Goal: Information Seeking & Learning: Learn about a topic

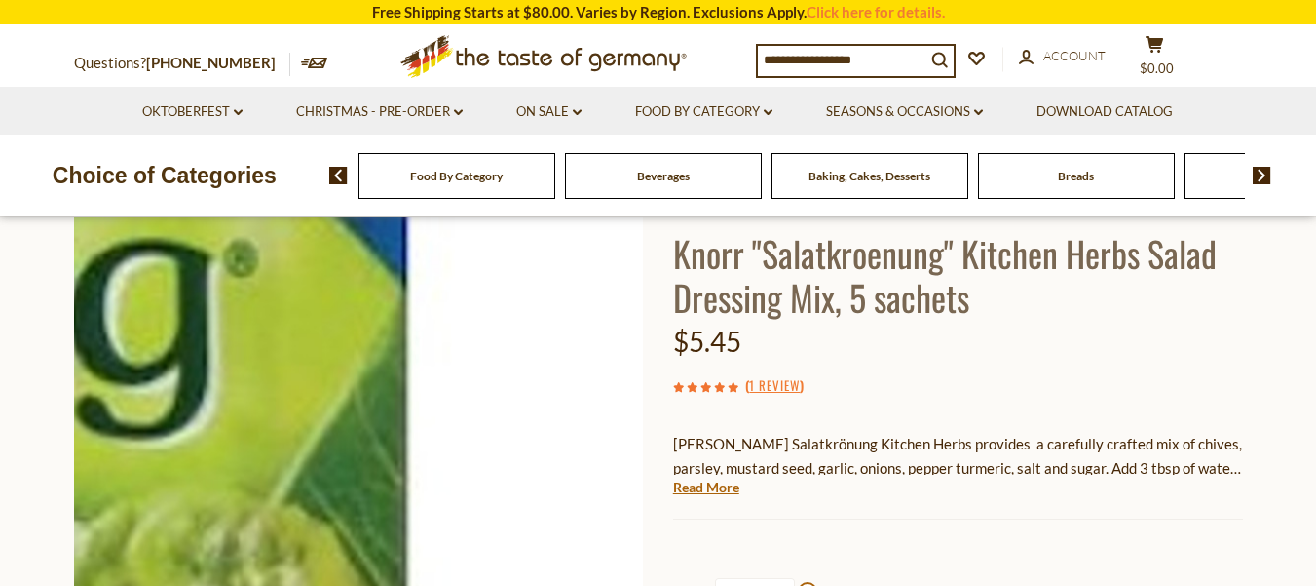
scroll to position [97, 0]
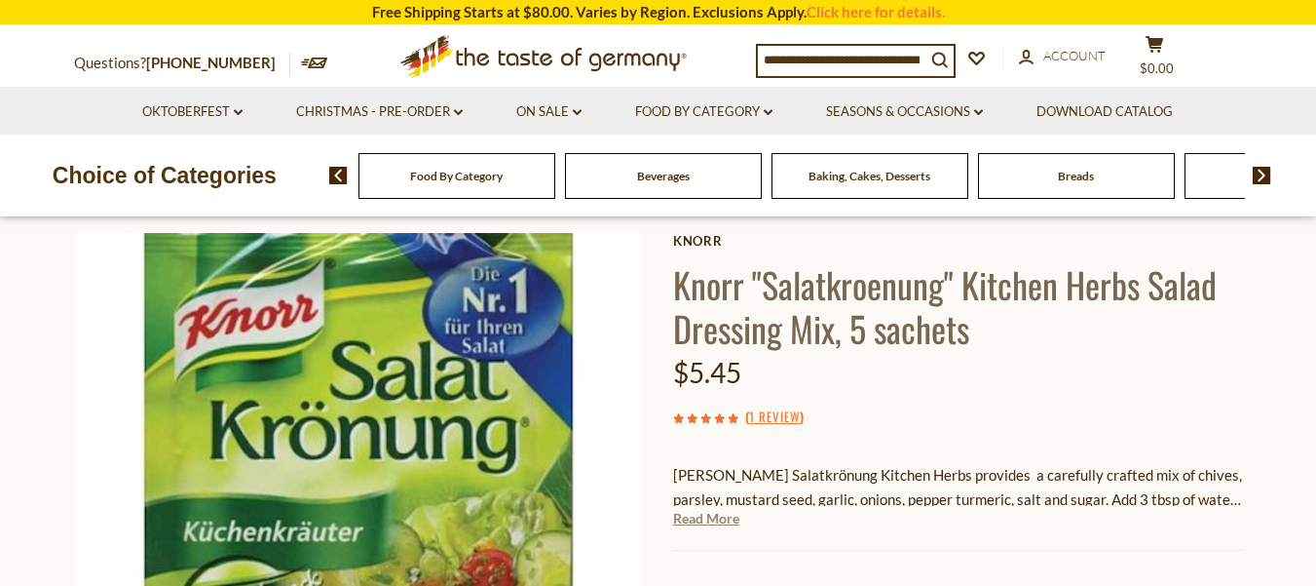
click at [712, 521] on link "Read More" at bounding box center [706, 518] width 66 height 19
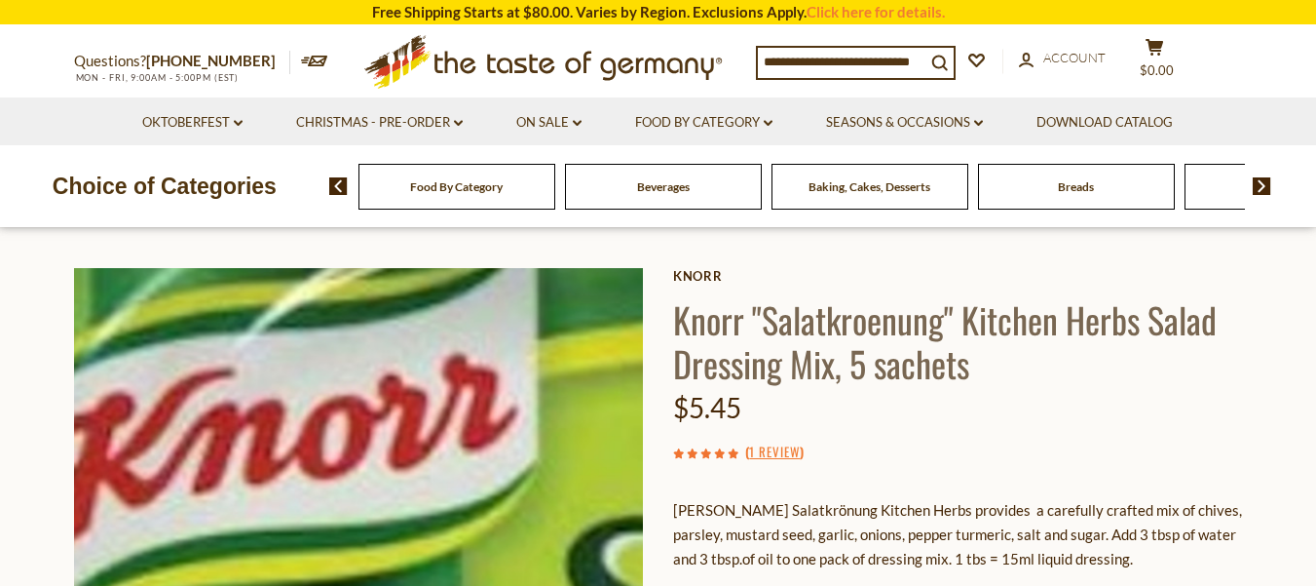
scroll to position [0, 0]
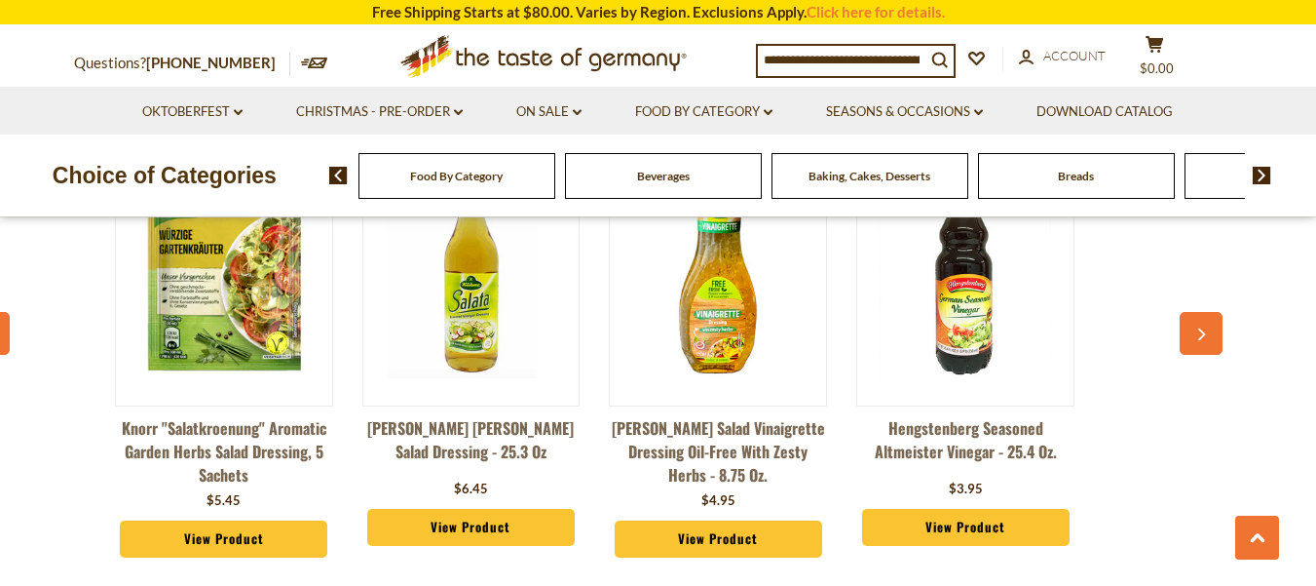
scroll to position [1486, 0]
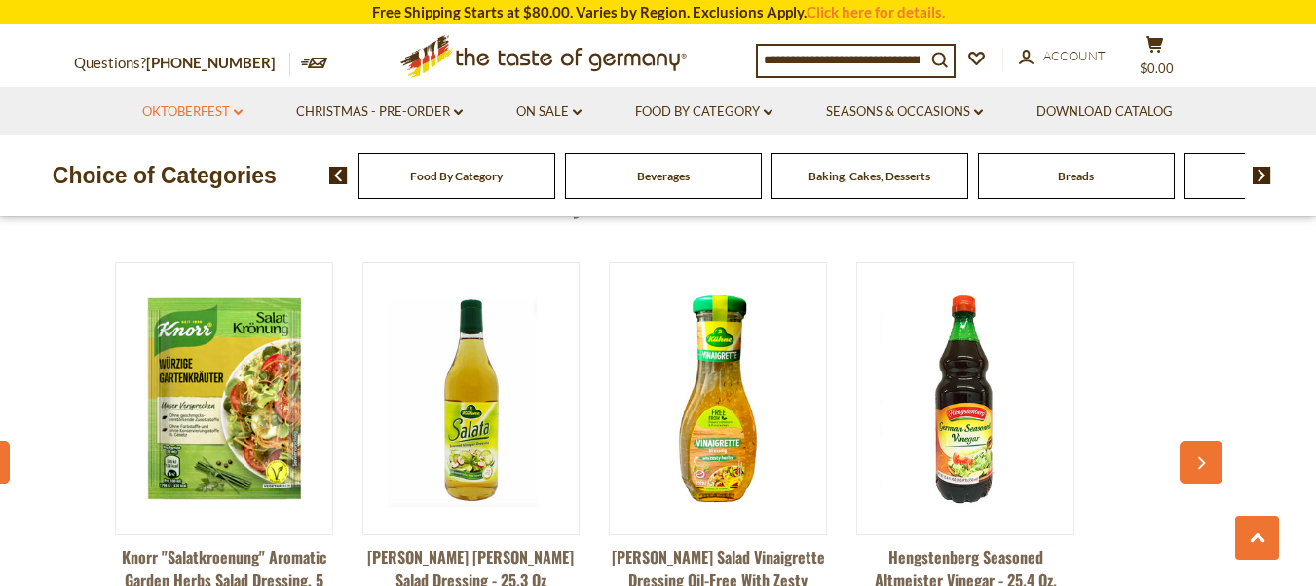
click at [215, 113] on link "Oktoberfest dropdown_arrow" at bounding box center [192, 111] width 100 height 21
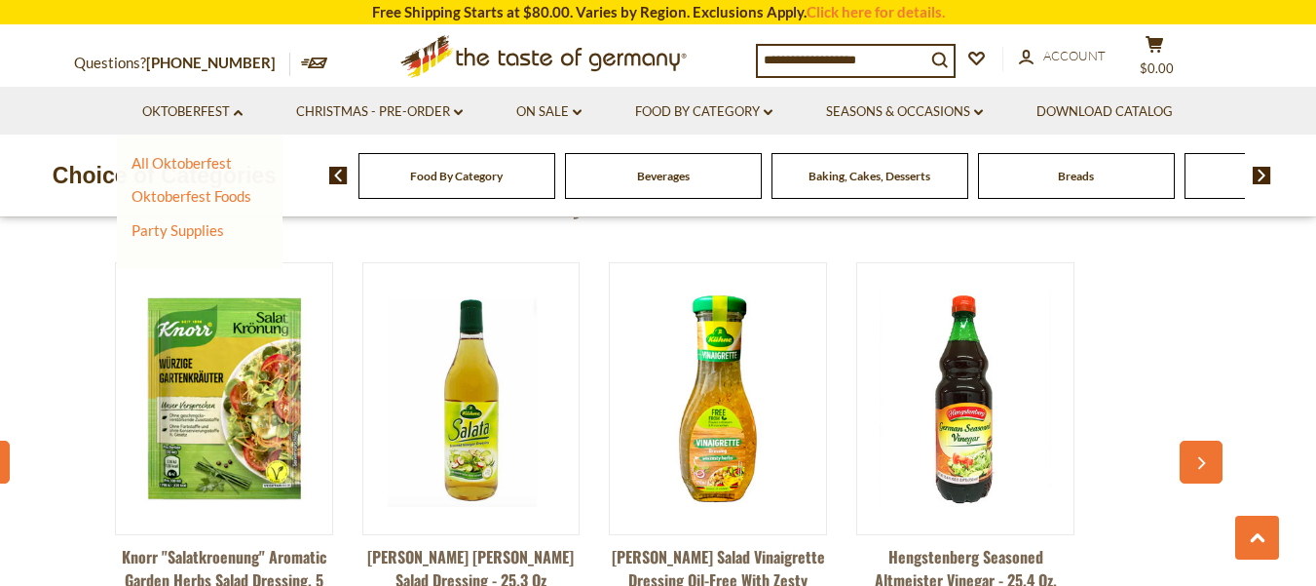
click at [474, 184] on div "Food By Category" at bounding box center [457, 176] width 197 height 46
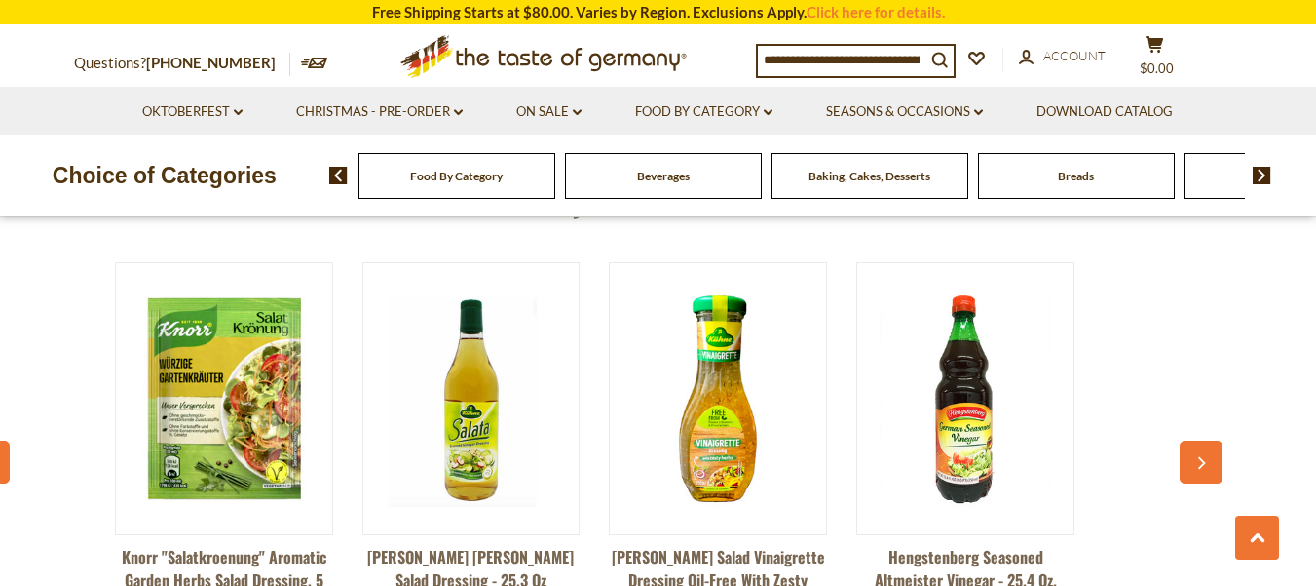
scroll to position [1583, 0]
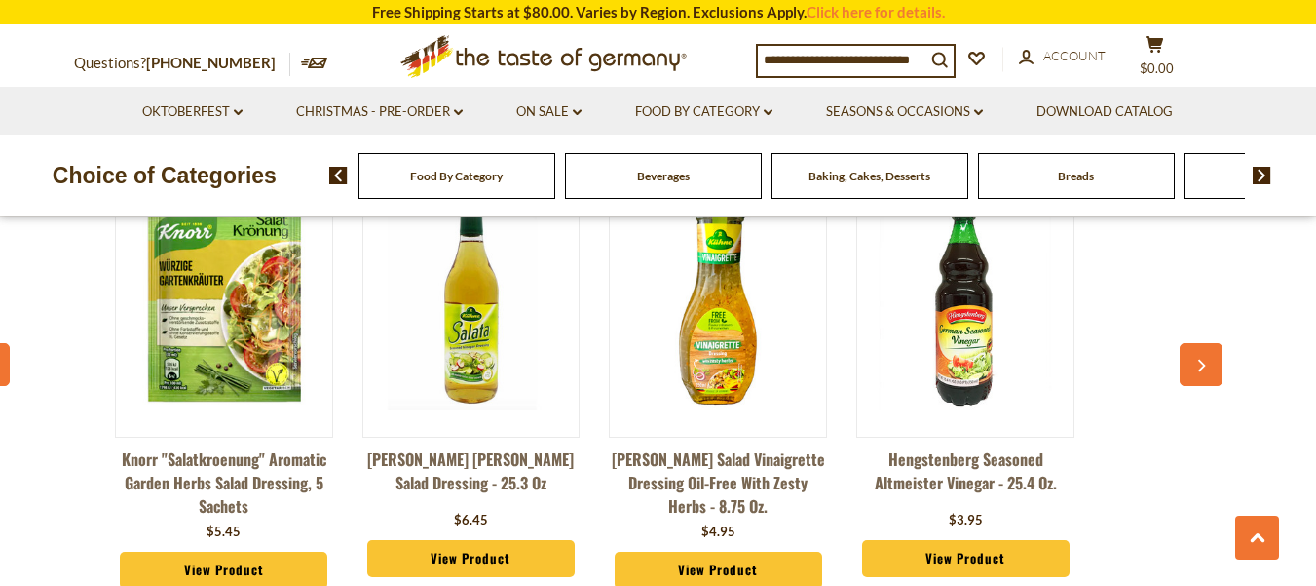
click at [1198, 367] on icon "button" at bounding box center [1201, 366] width 13 height 14
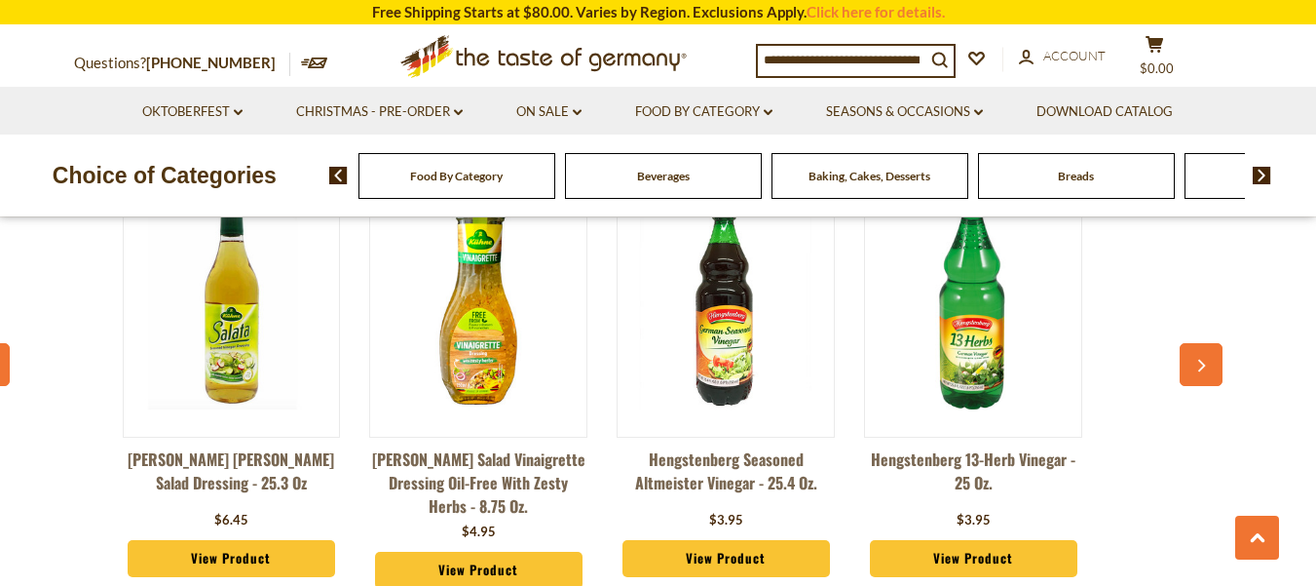
scroll to position [0, 247]
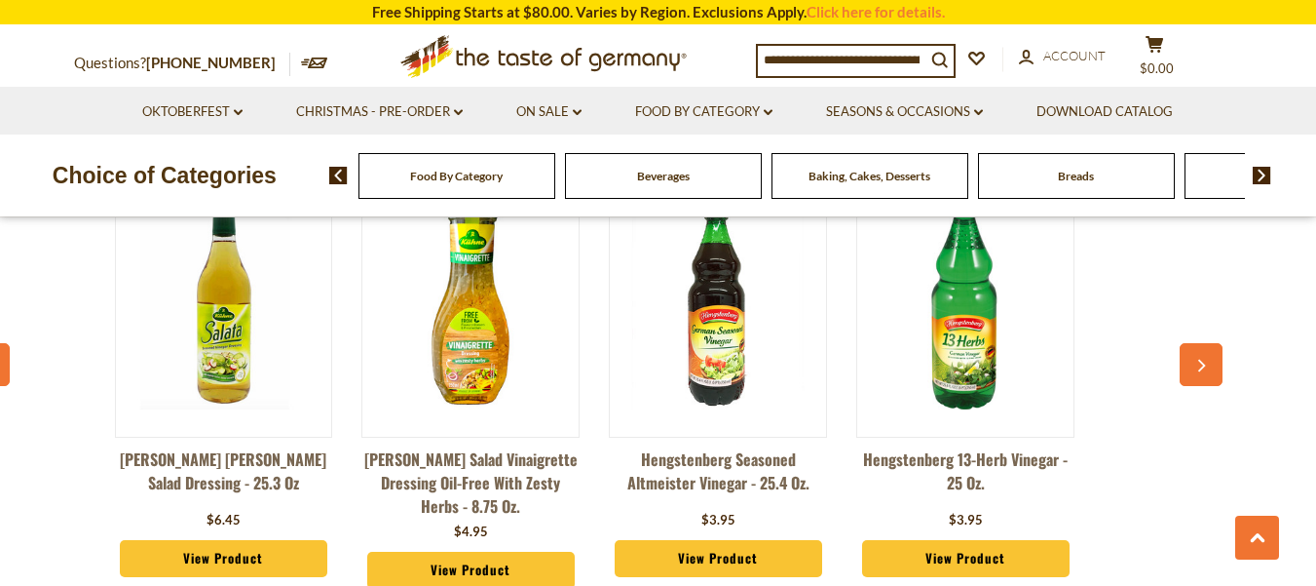
click at [1198, 367] on icon "button" at bounding box center [1201, 366] width 13 height 14
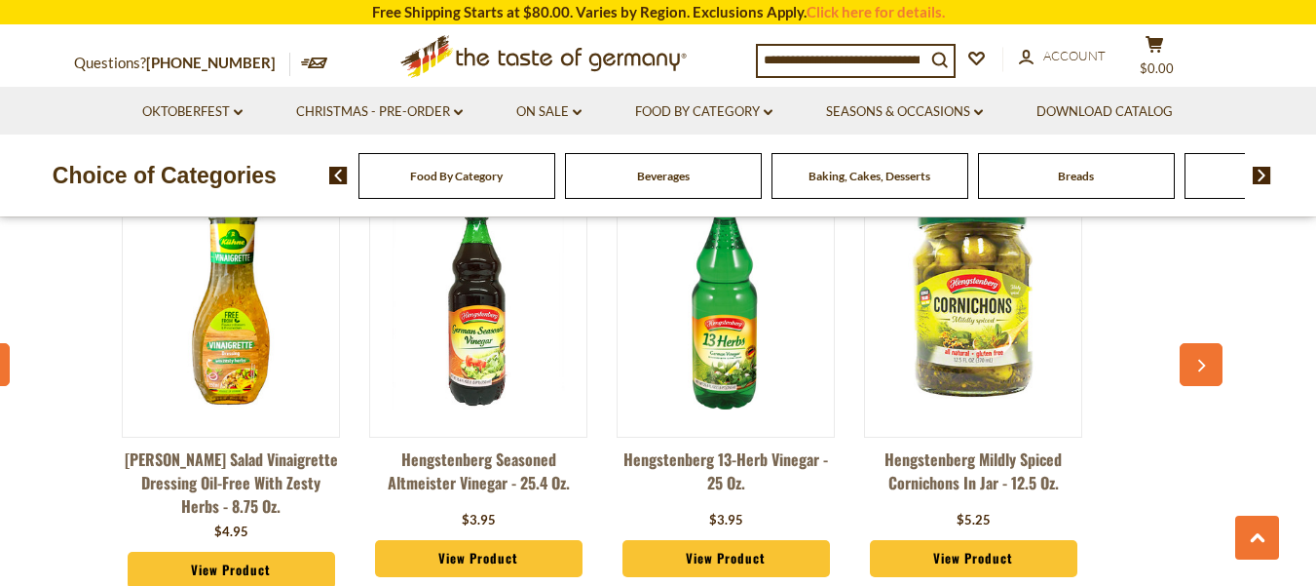
scroll to position [0, 495]
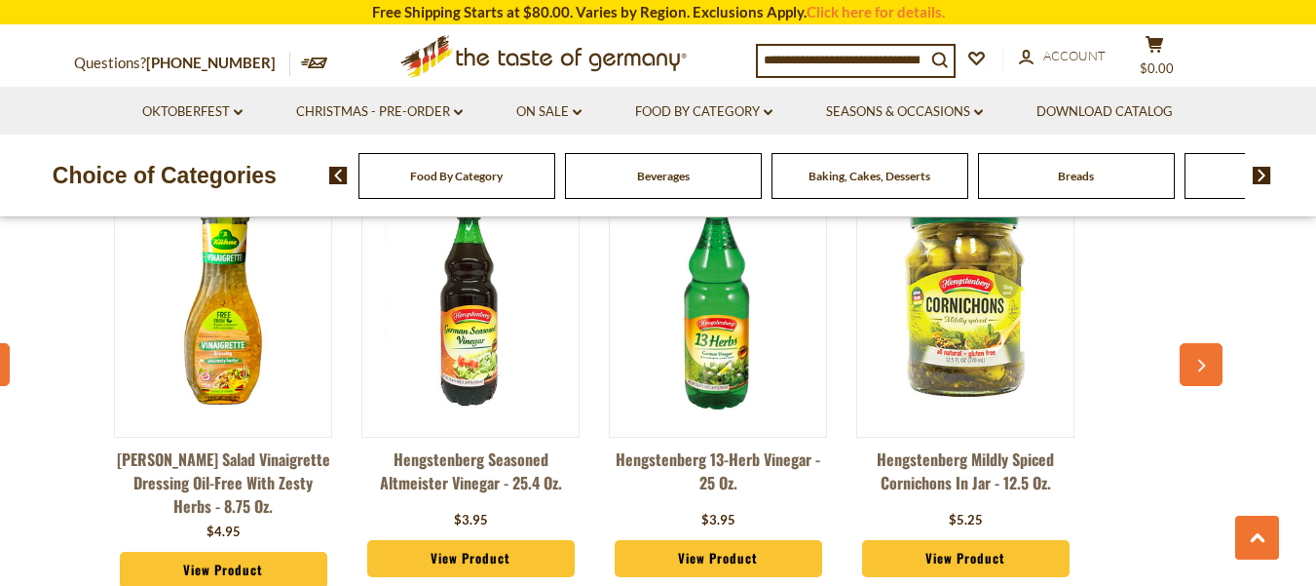
click at [1198, 367] on icon "button" at bounding box center [1201, 366] width 13 height 14
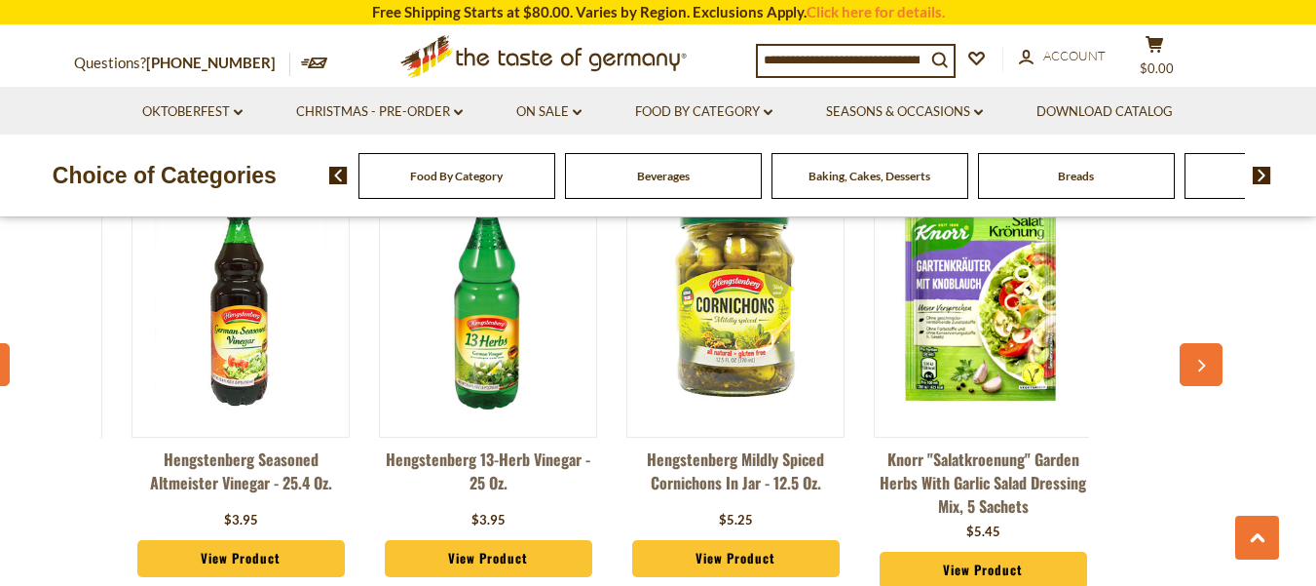
scroll to position [0, 742]
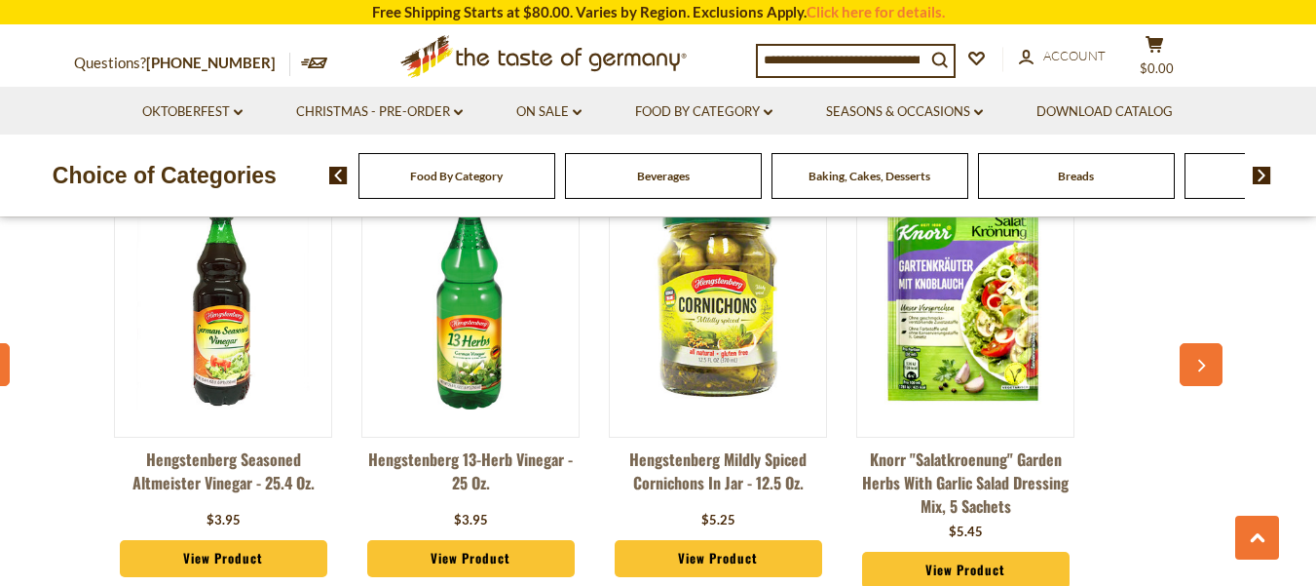
click at [1198, 367] on icon "button" at bounding box center [1201, 366] width 13 height 14
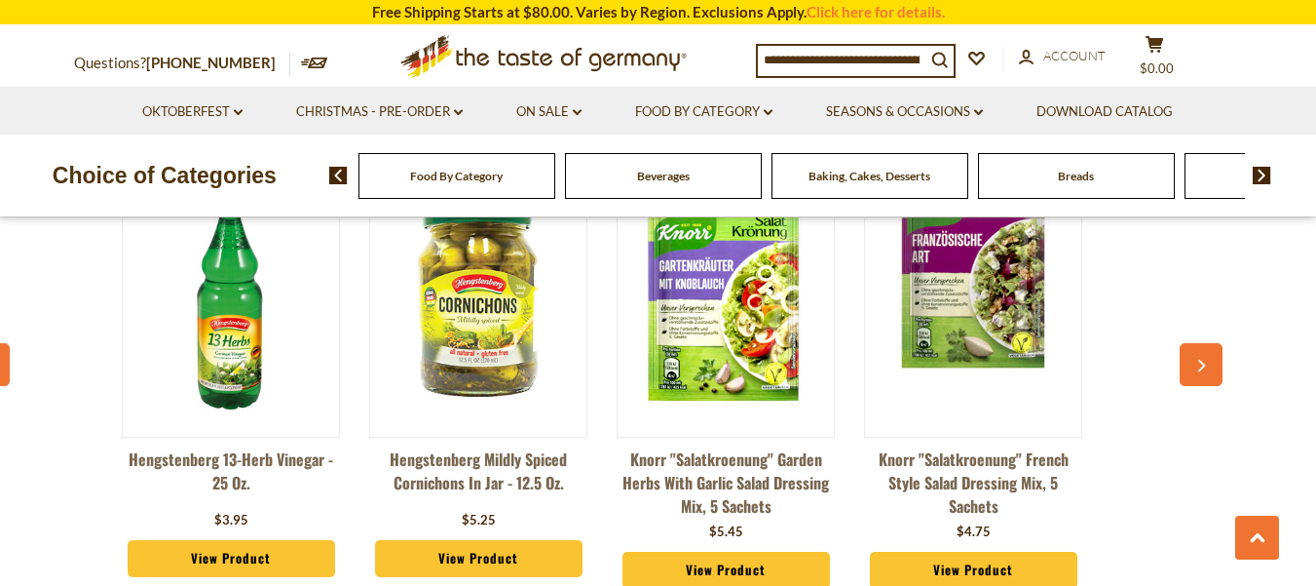
scroll to position [0, 990]
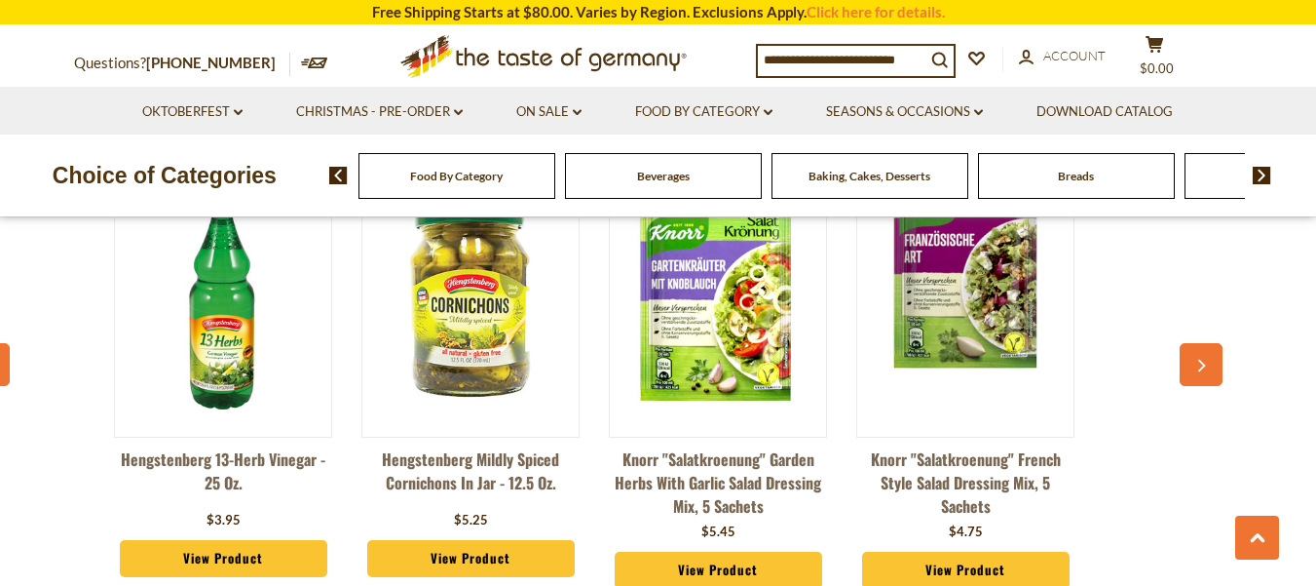
click at [1198, 367] on icon "button" at bounding box center [1201, 366] width 13 height 14
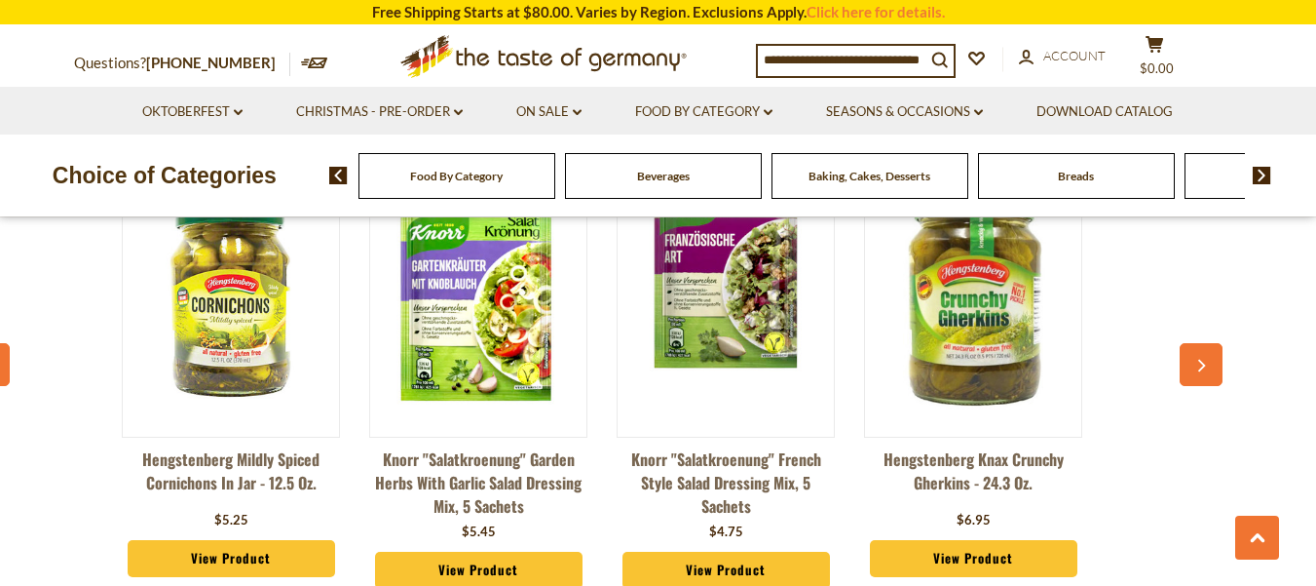
scroll to position [0, 1237]
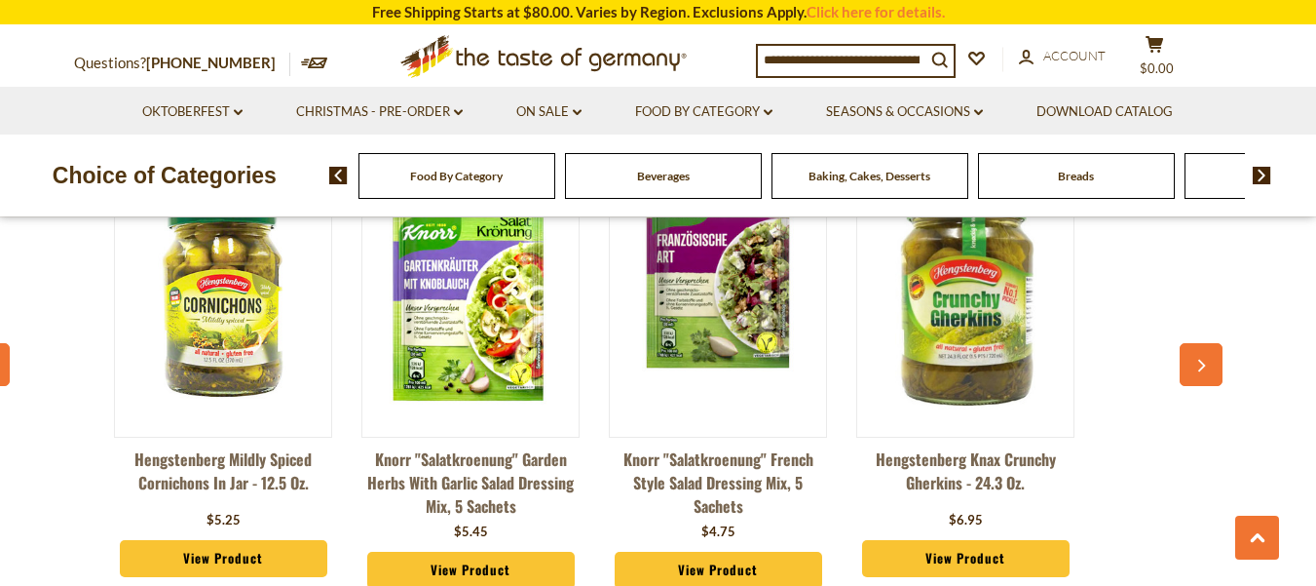
click at [1198, 367] on icon "button" at bounding box center [1201, 366] width 13 height 14
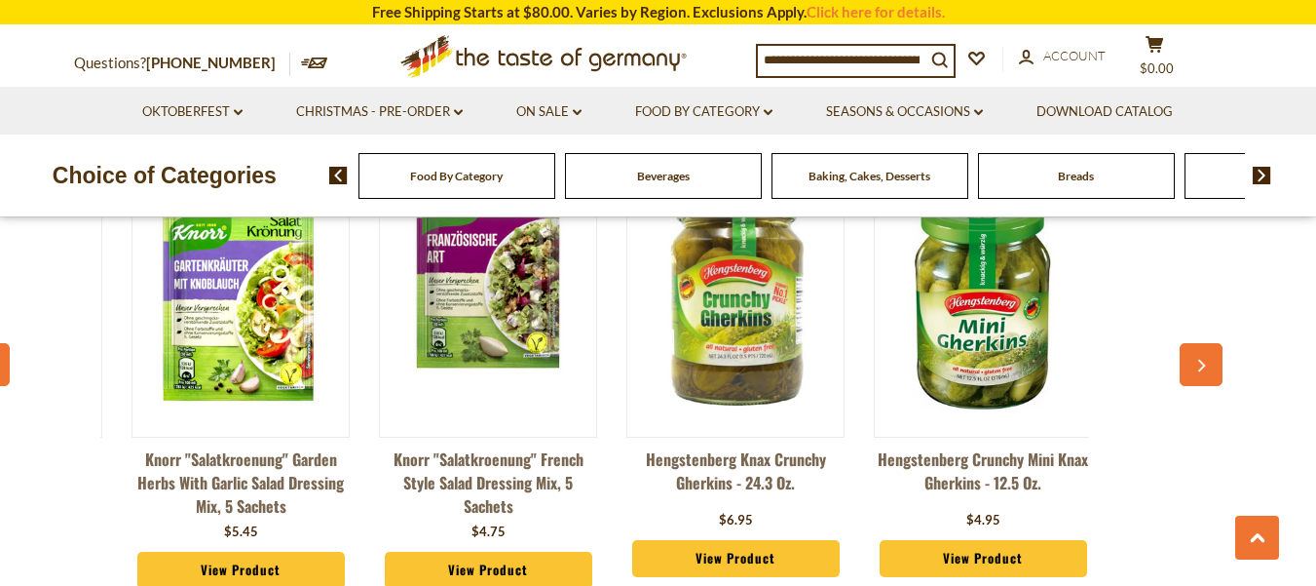
scroll to position [0, 1485]
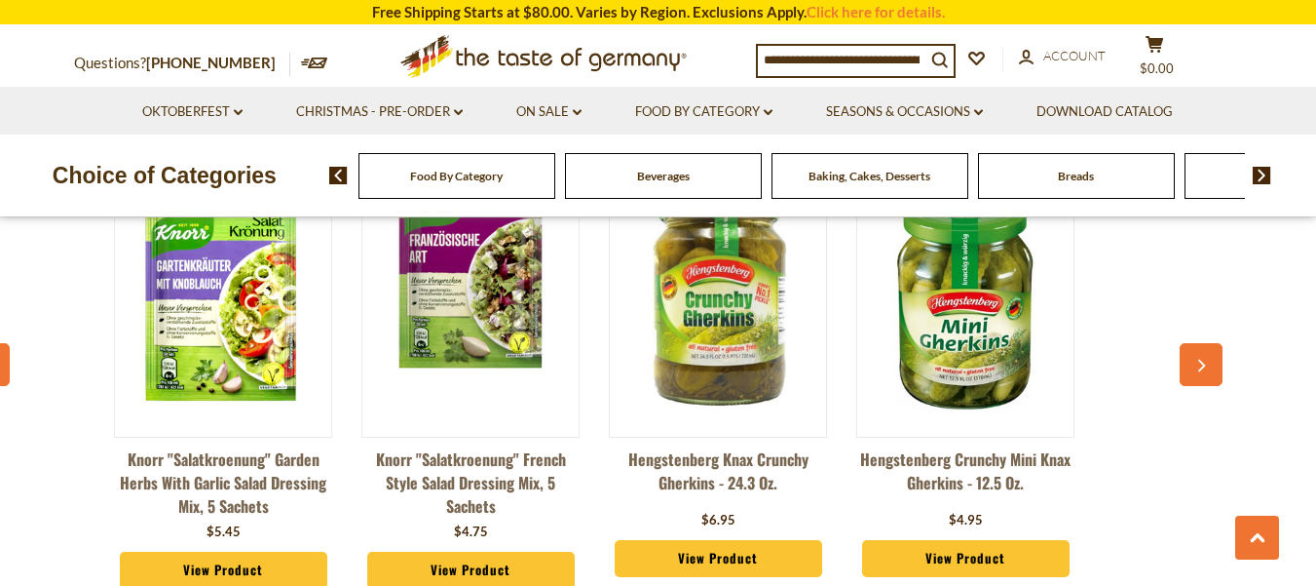
click at [1198, 367] on icon "button" at bounding box center [1201, 366] width 13 height 14
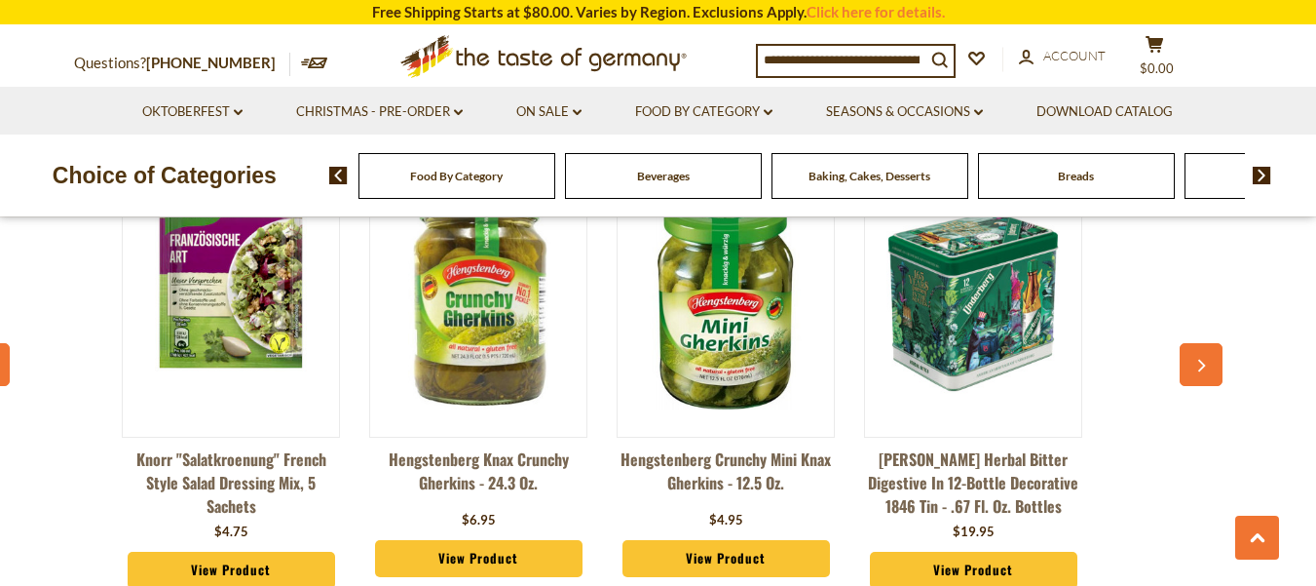
scroll to position [0, 1732]
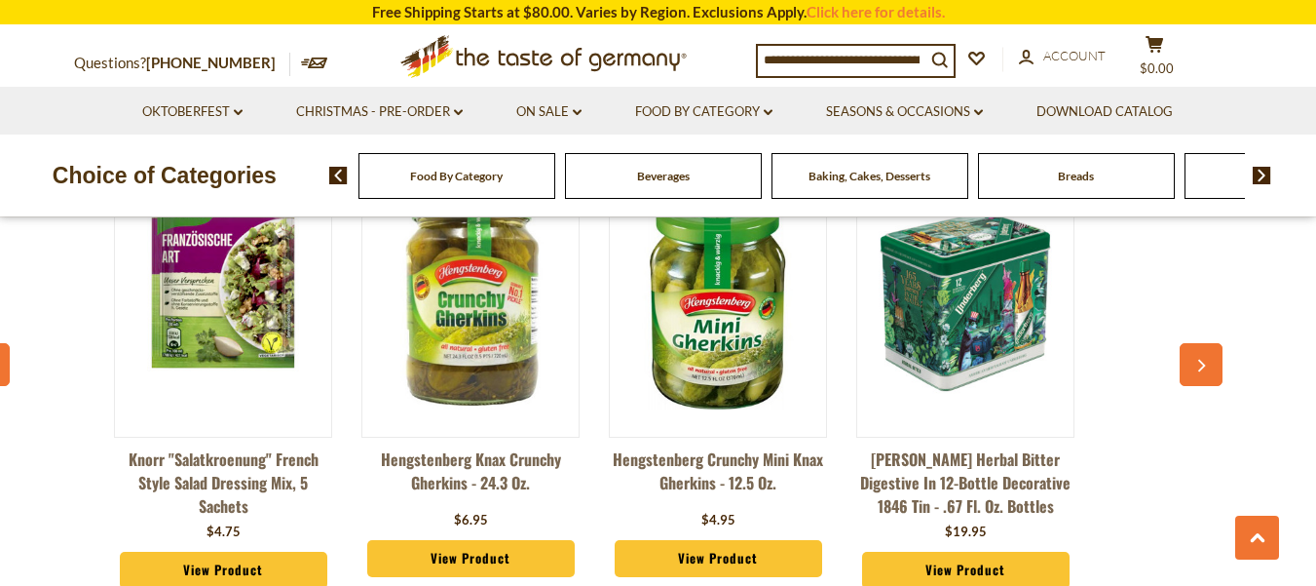
click at [1198, 367] on icon "button" at bounding box center [1201, 366] width 13 height 14
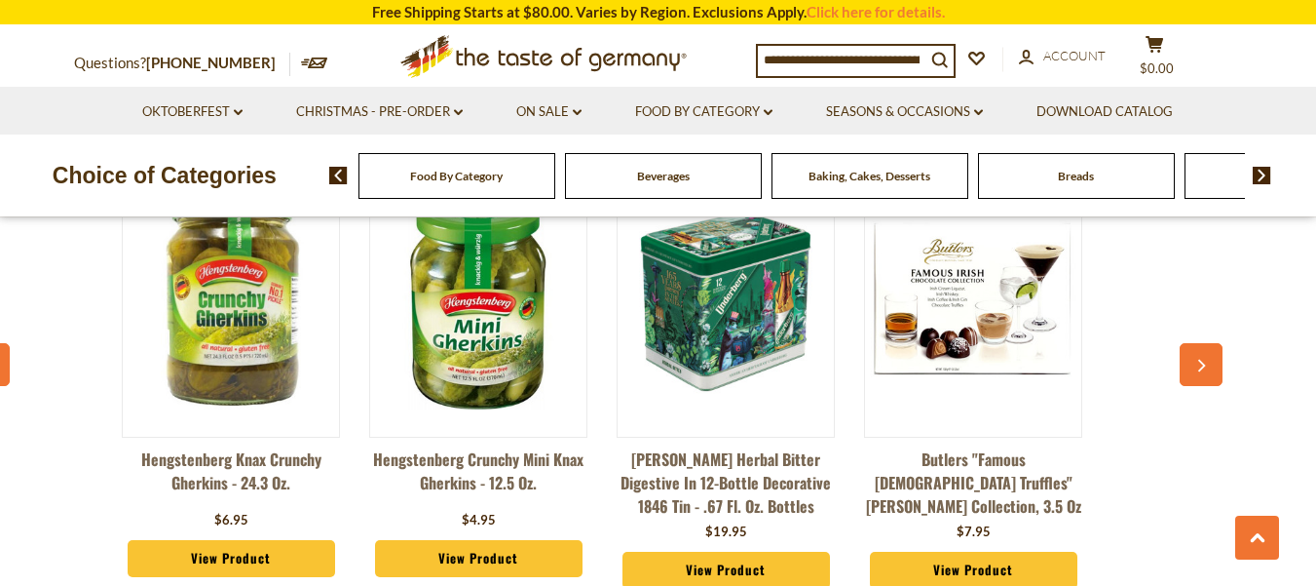
scroll to position [0, 1980]
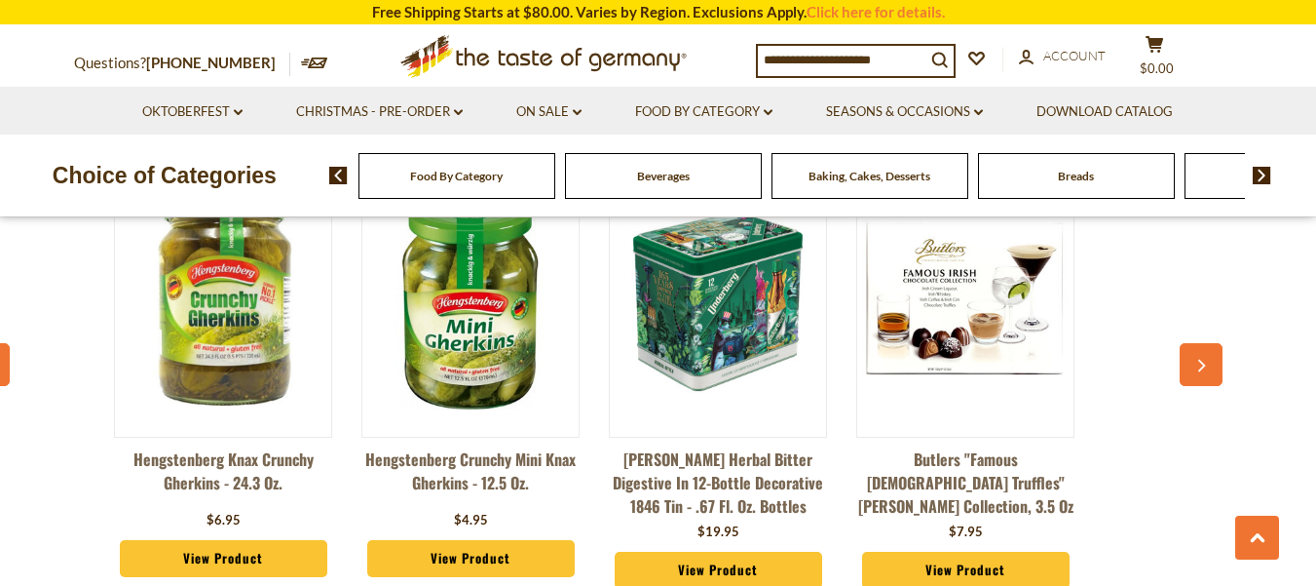
click at [1198, 367] on icon "button" at bounding box center [1201, 366] width 13 height 14
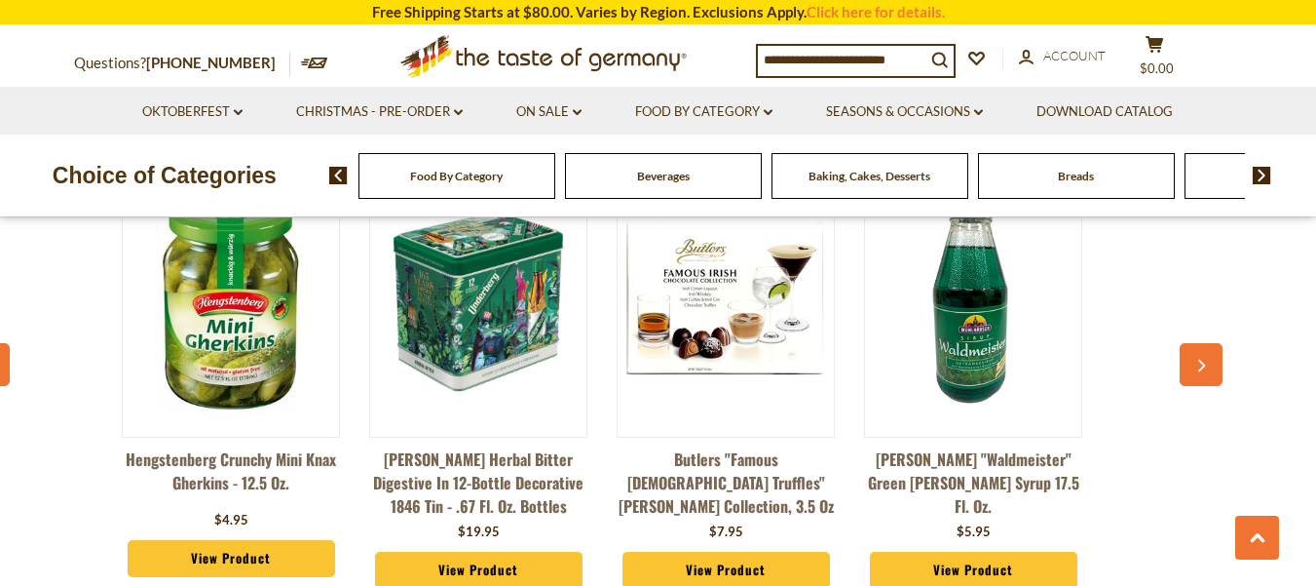
scroll to position [0, 2227]
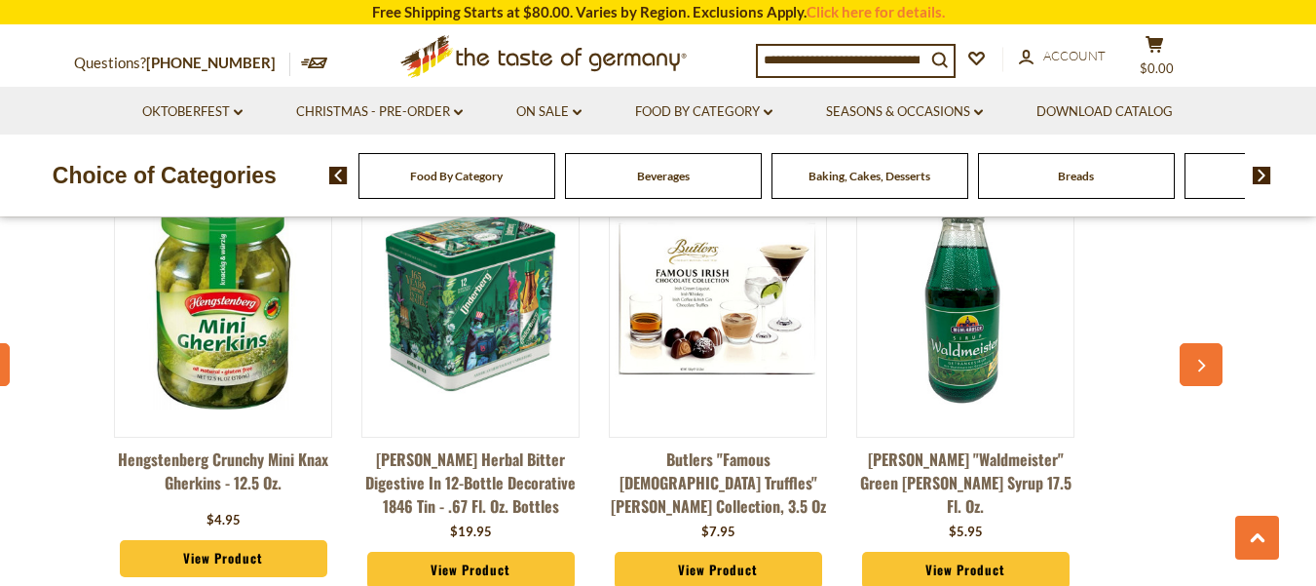
click at [1198, 367] on icon "button" at bounding box center [1201, 366] width 13 height 14
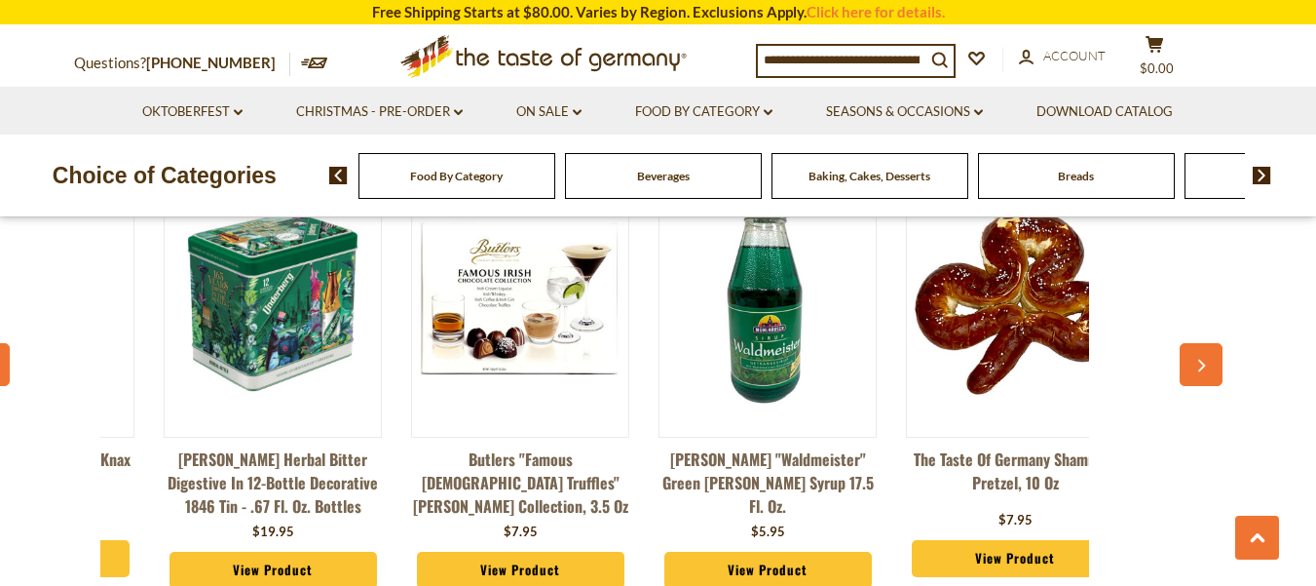
scroll to position [0, 2475]
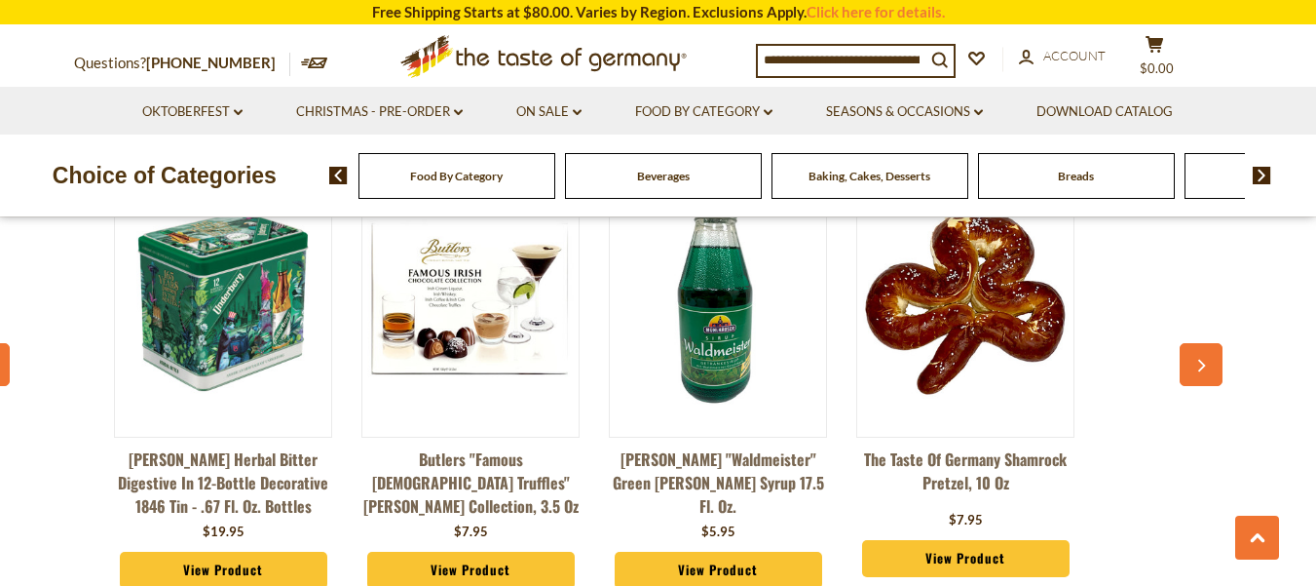
click at [1198, 367] on icon "button" at bounding box center [1201, 366] width 13 height 14
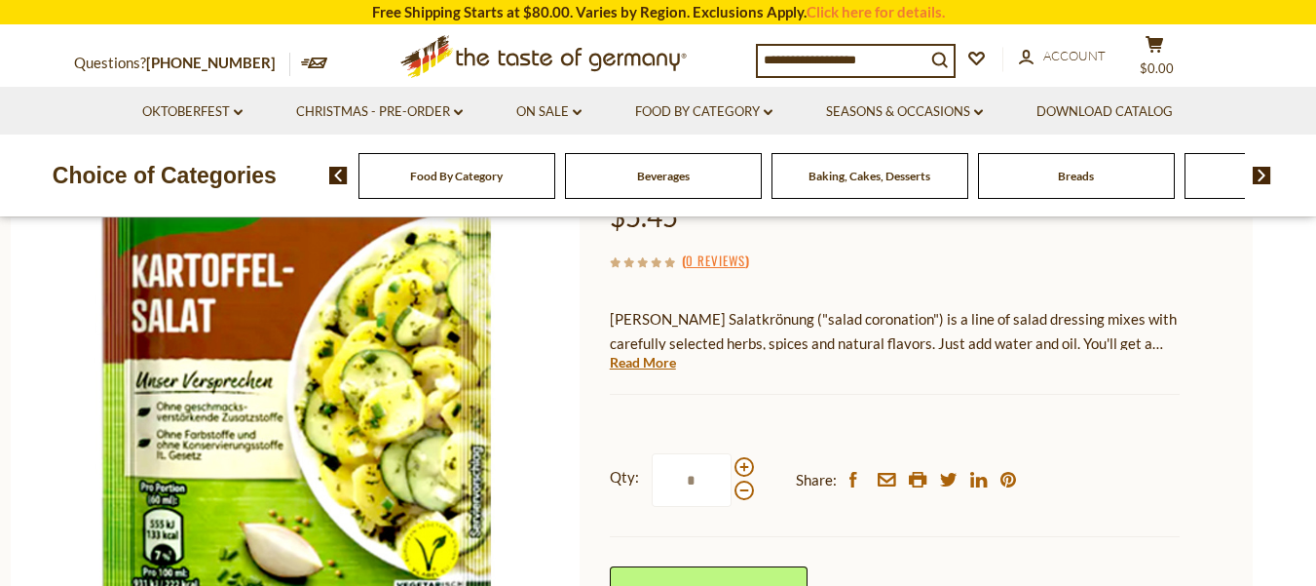
scroll to position [219, 0]
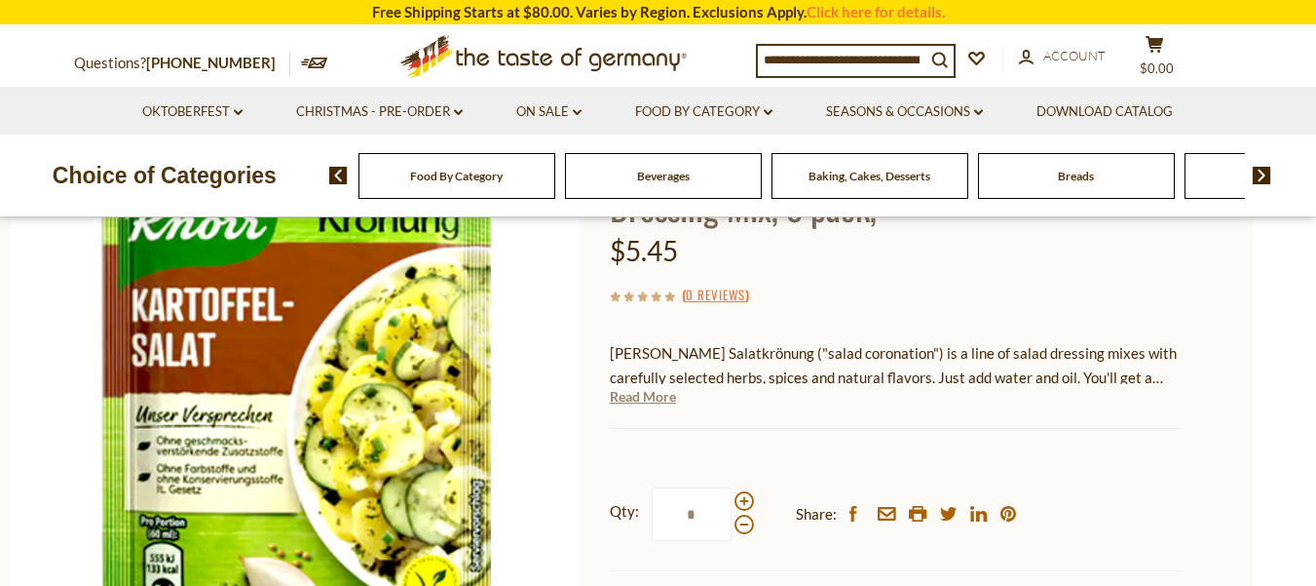
click at [667, 396] on link "Read More" at bounding box center [643, 396] width 66 height 19
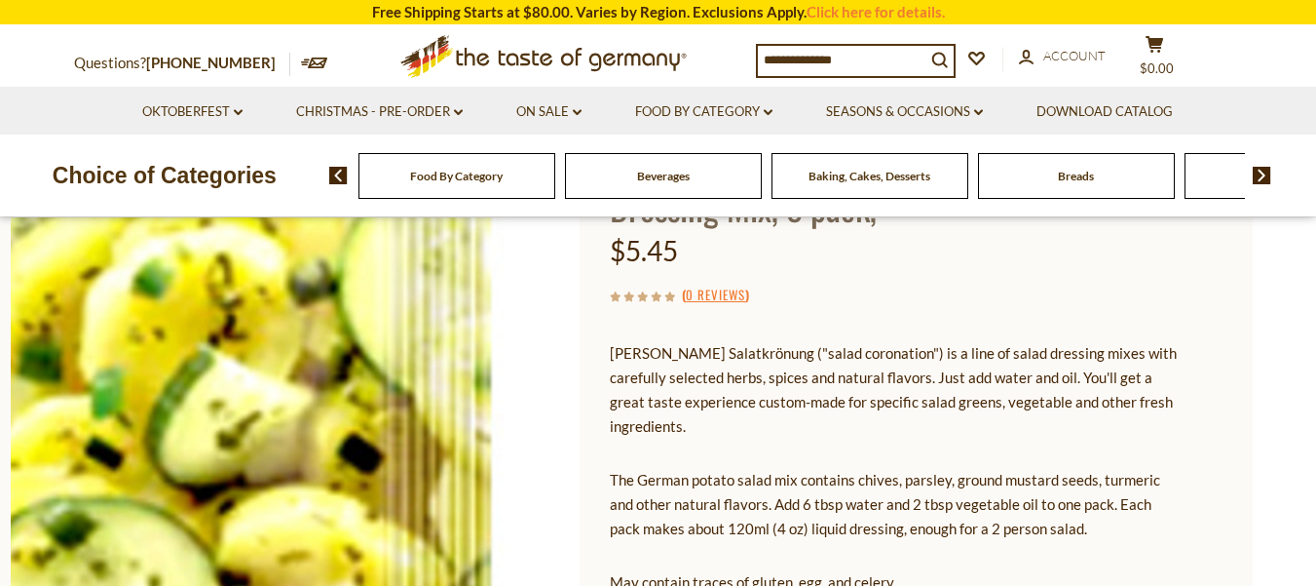
drag, startPoint x: 667, startPoint y: 396, endPoint x: 564, endPoint y: 359, distance: 109.7
click at [564, 359] on img at bounding box center [296, 396] width 570 height 570
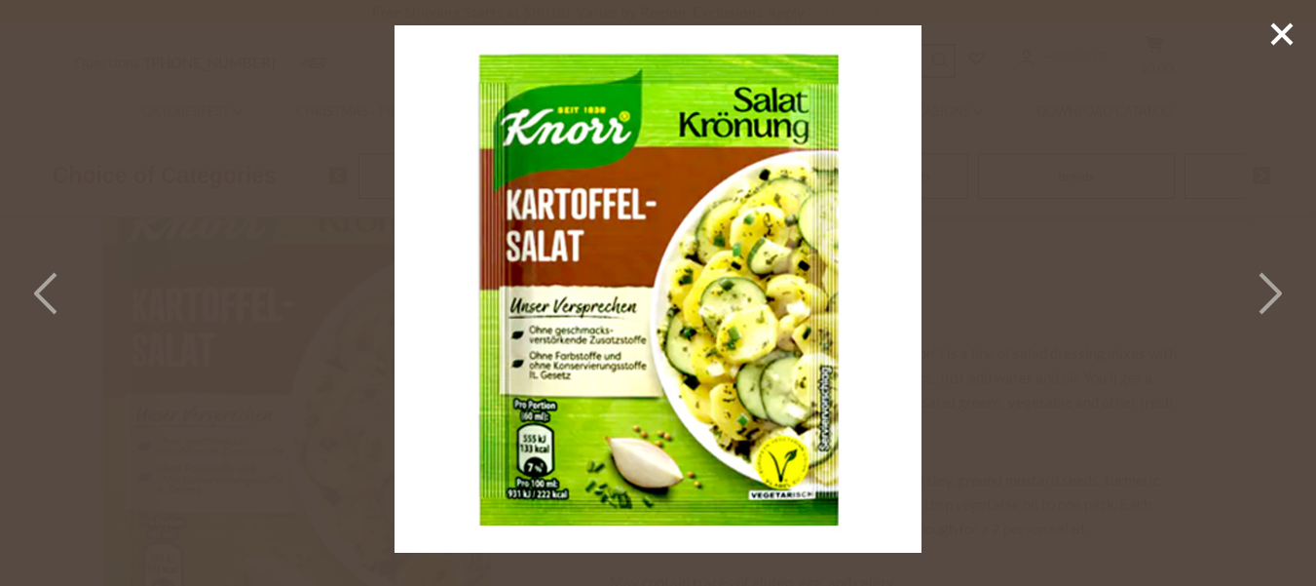
click at [1270, 289] on icon at bounding box center [1268, 293] width 43 height 58
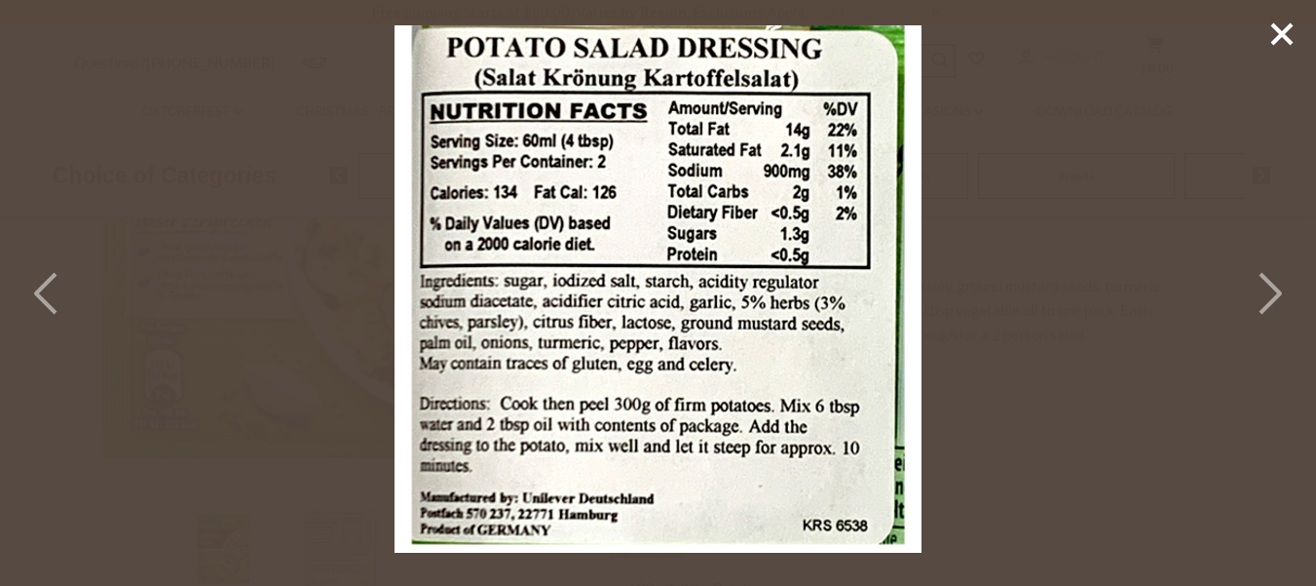
scroll to position [414, 0]
drag, startPoint x: 872, startPoint y: 269, endPoint x: 1071, endPoint y: 149, distance: 232.1
click at [1071, 149] on div at bounding box center [658, 293] width 1316 height 586
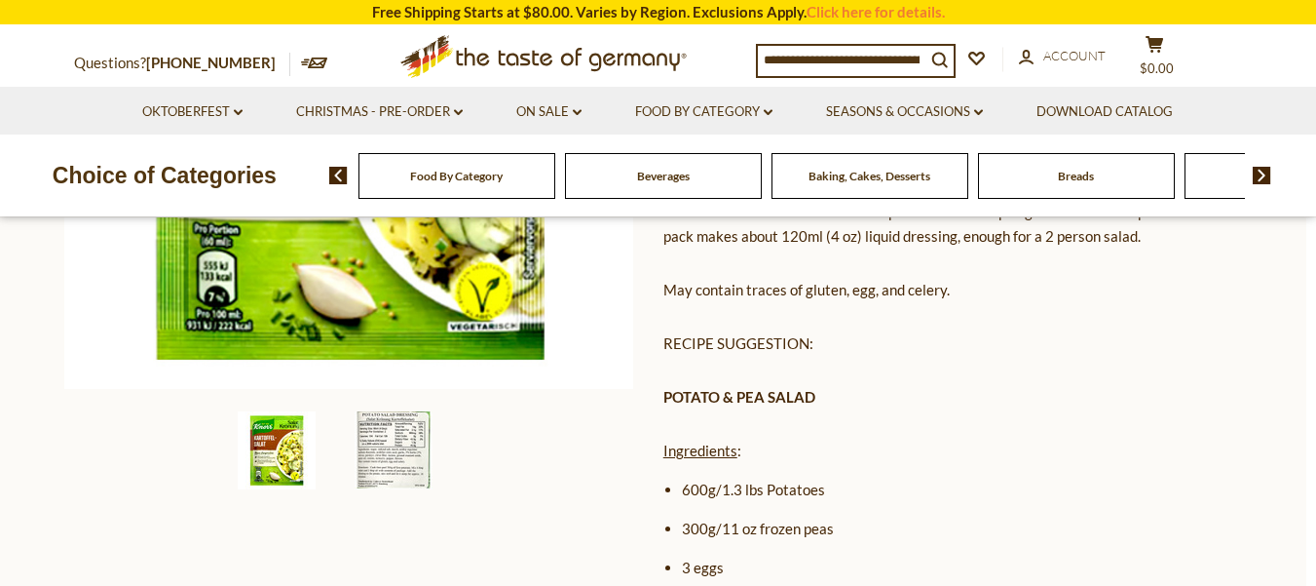
scroll to position [0, 10]
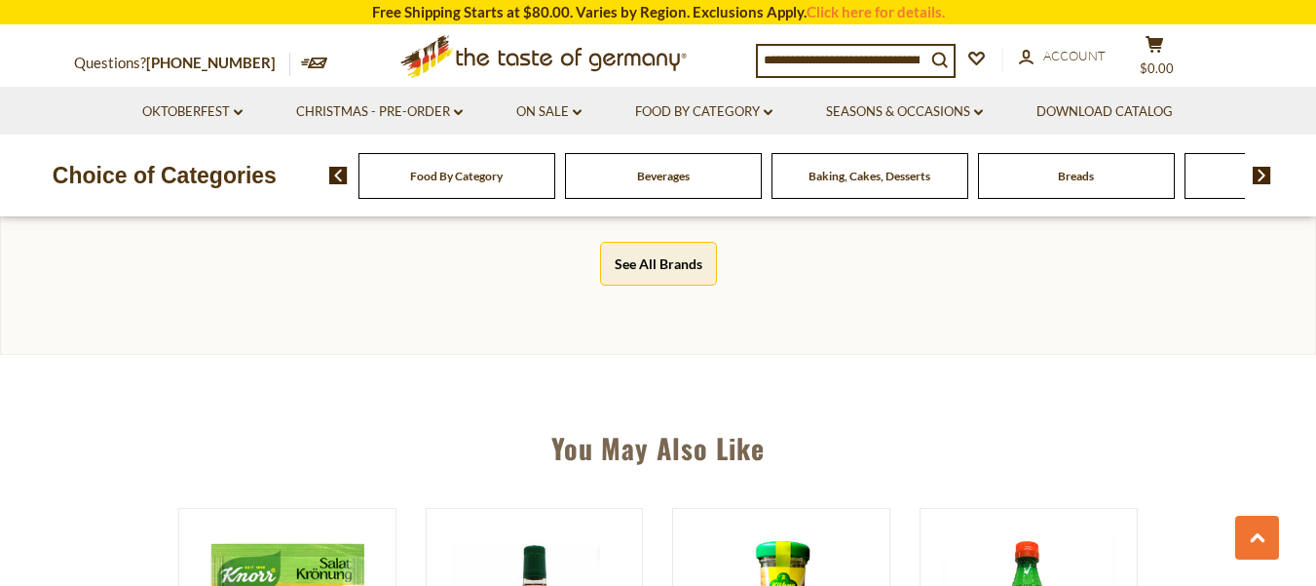
scroll to position [1266, 0]
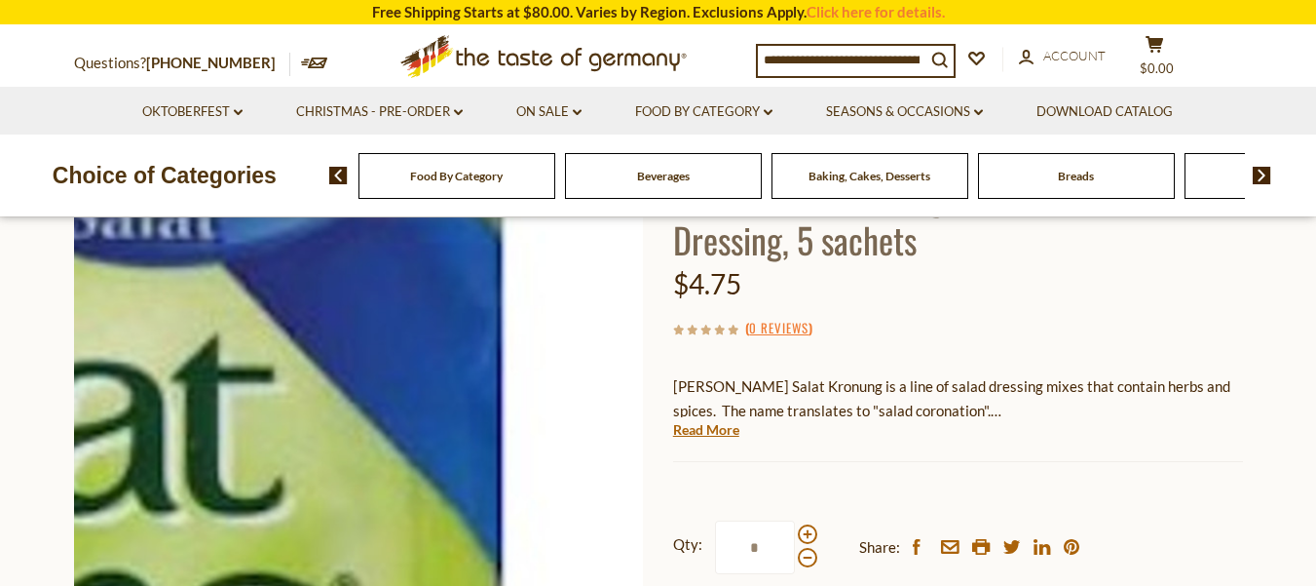
scroll to position [195, 0]
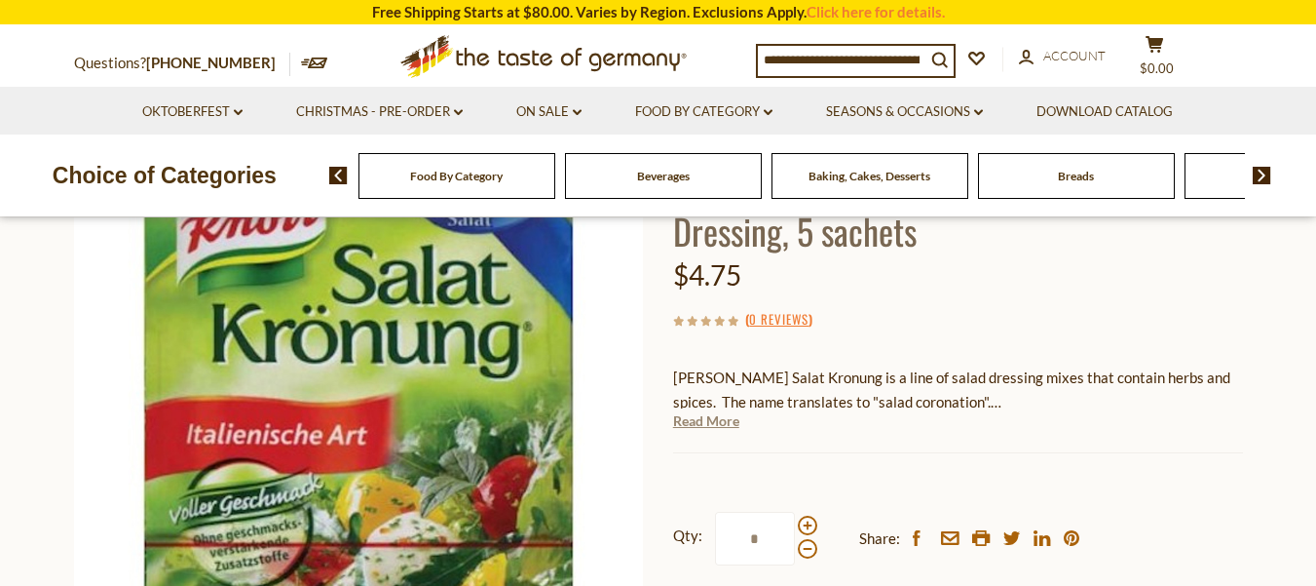
click at [720, 424] on link "Read More" at bounding box center [706, 420] width 66 height 19
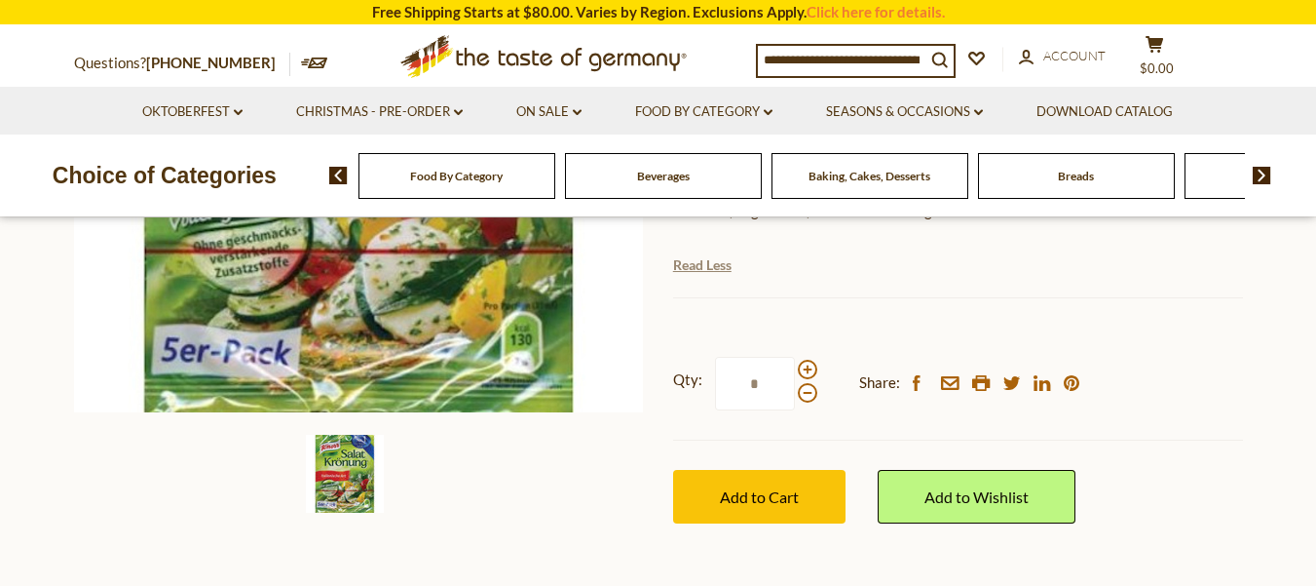
scroll to position [585, 0]
